Goal: Navigation & Orientation: Find specific page/section

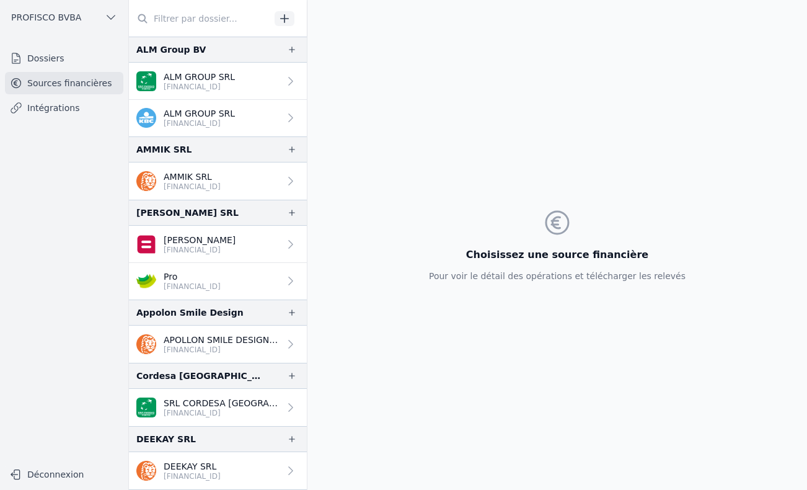
click at [42, 57] on link "Dossiers" at bounding box center [64, 58] width 118 height 22
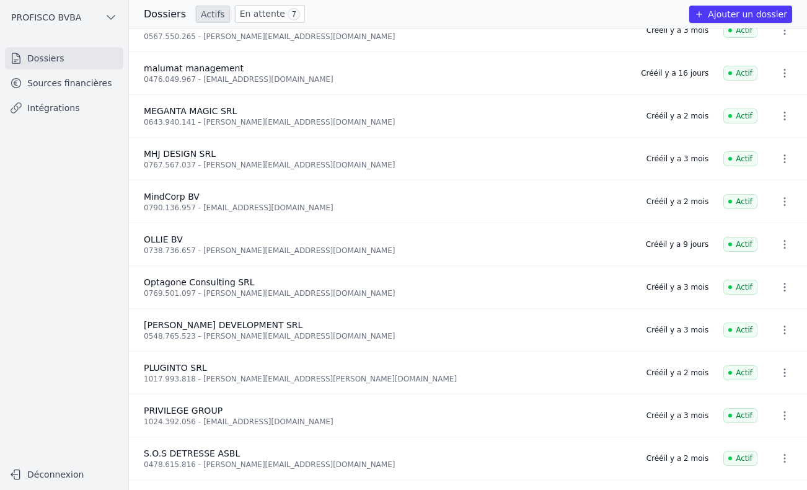
scroll to position [653, 0]
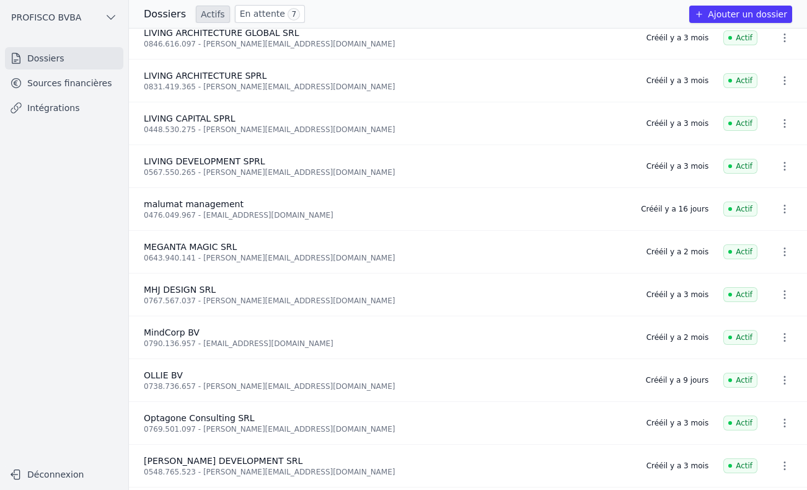
click at [288, 11] on span "7" at bounding box center [294, 14] width 12 height 12
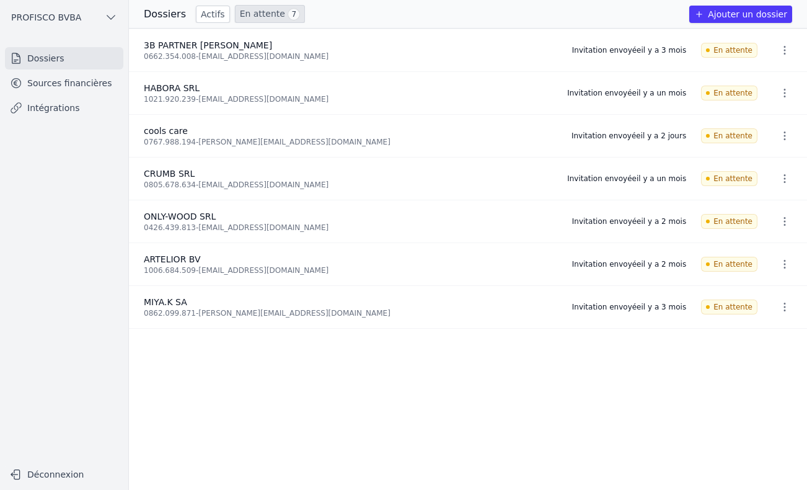
click at [198, 15] on link "Actifs" at bounding box center [213, 14] width 34 height 17
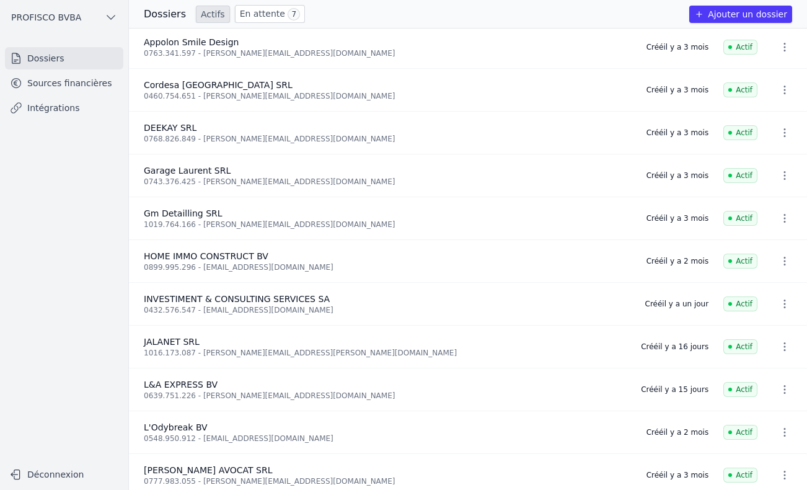
scroll to position [186, 0]
